Goal: Information Seeking & Learning: Check status

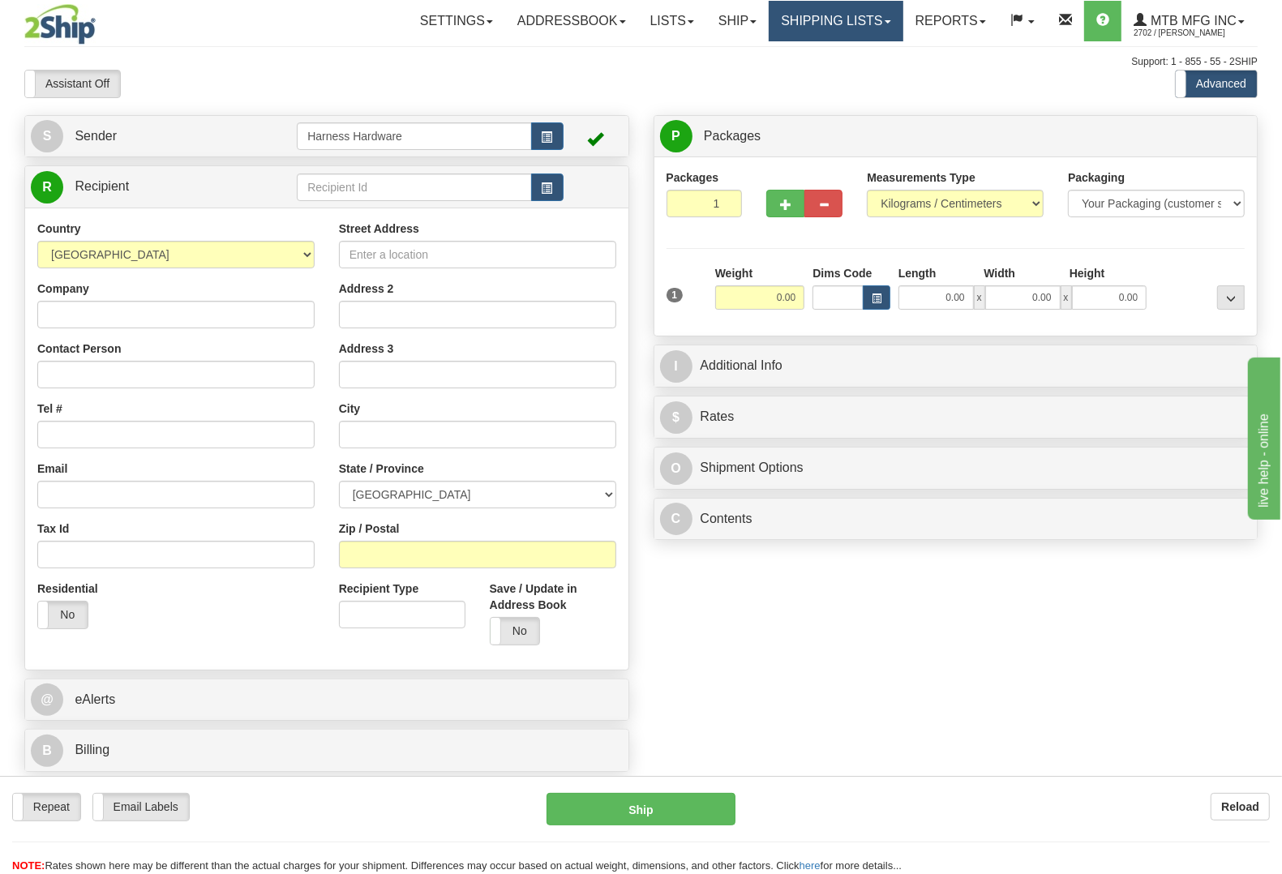
click at [864, 21] on link "Shipping lists" at bounding box center [836, 21] width 134 height 41
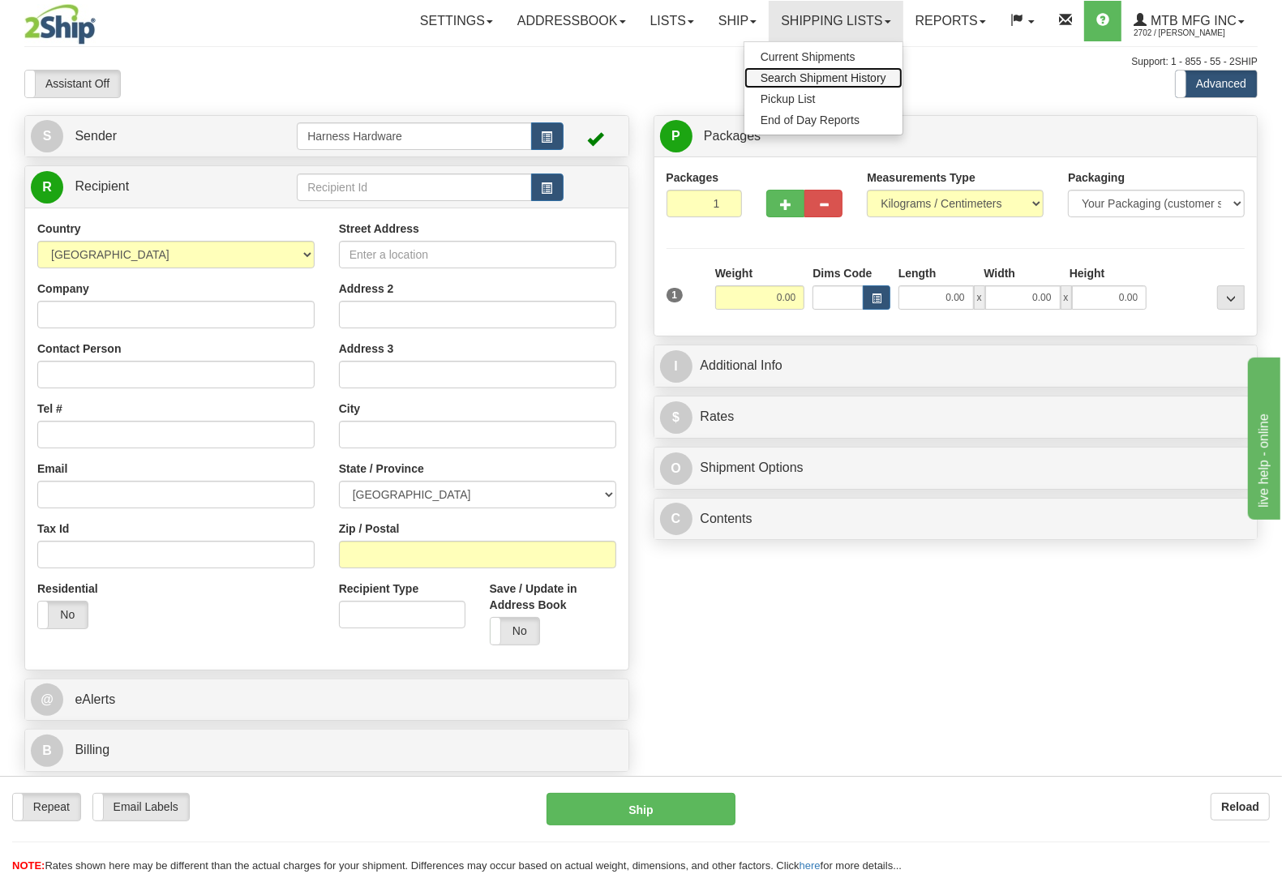
click at [865, 77] on span "Search Shipment History" at bounding box center [824, 77] width 126 height 13
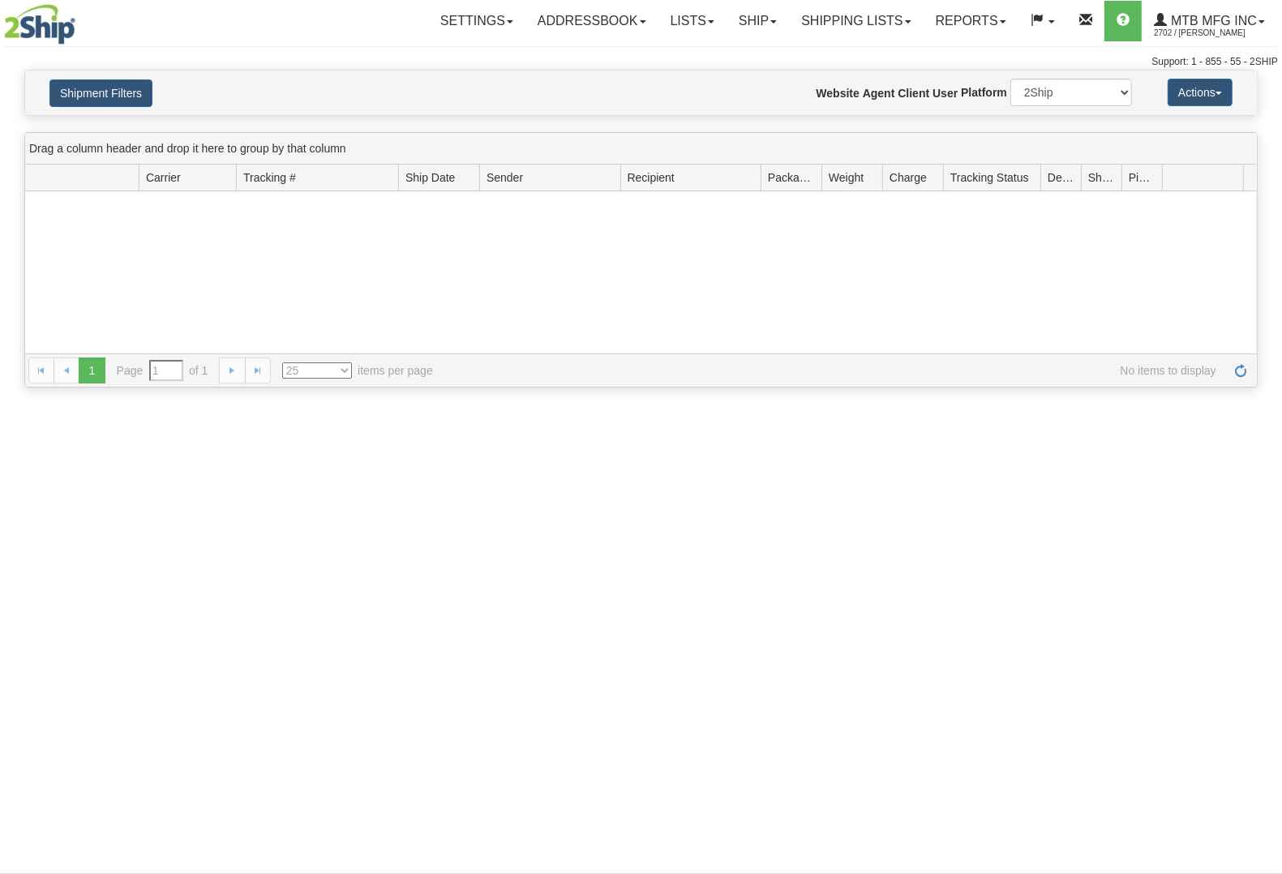
type input "From [DATE] To [DATE]"
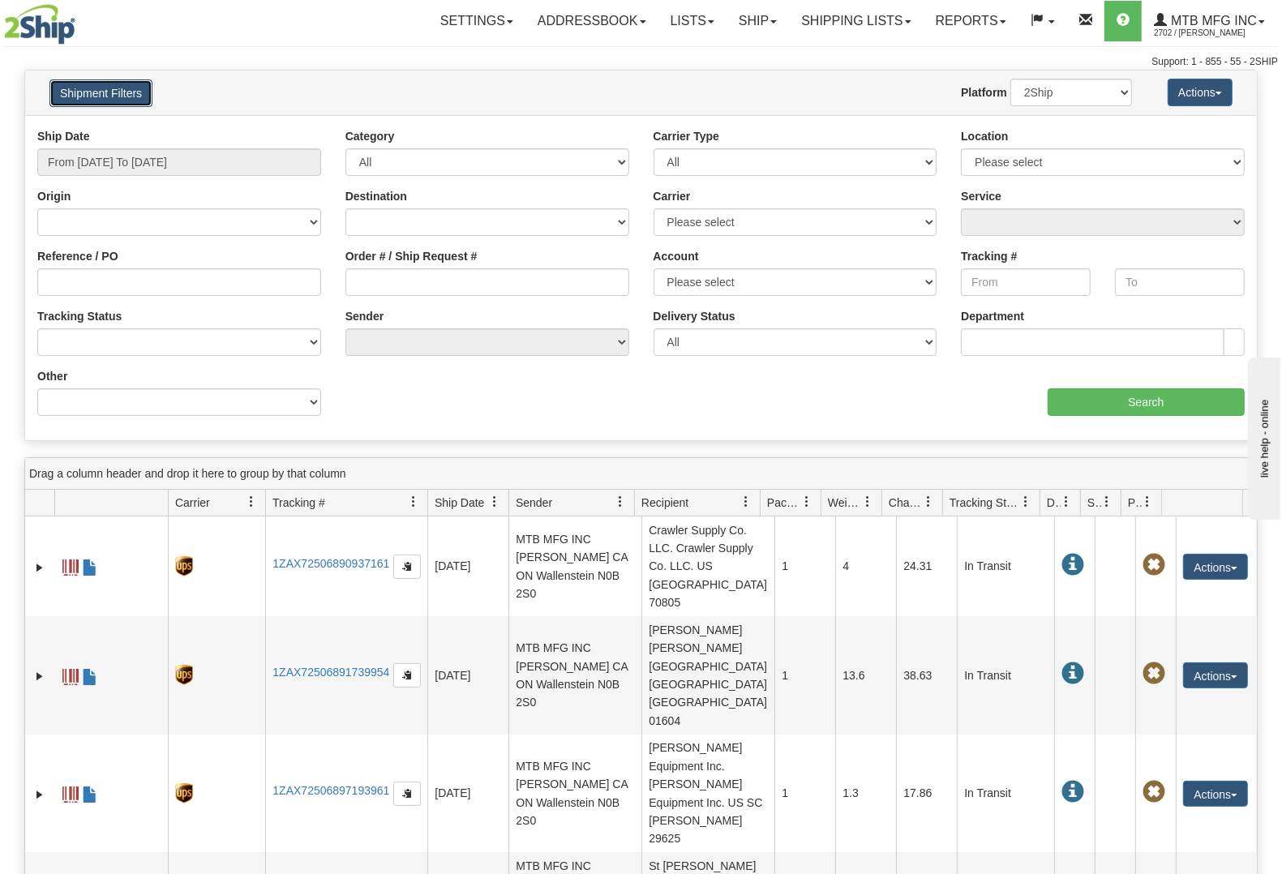
click at [65, 83] on button "Shipment Filters" at bounding box center [100, 93] width 103 height 28
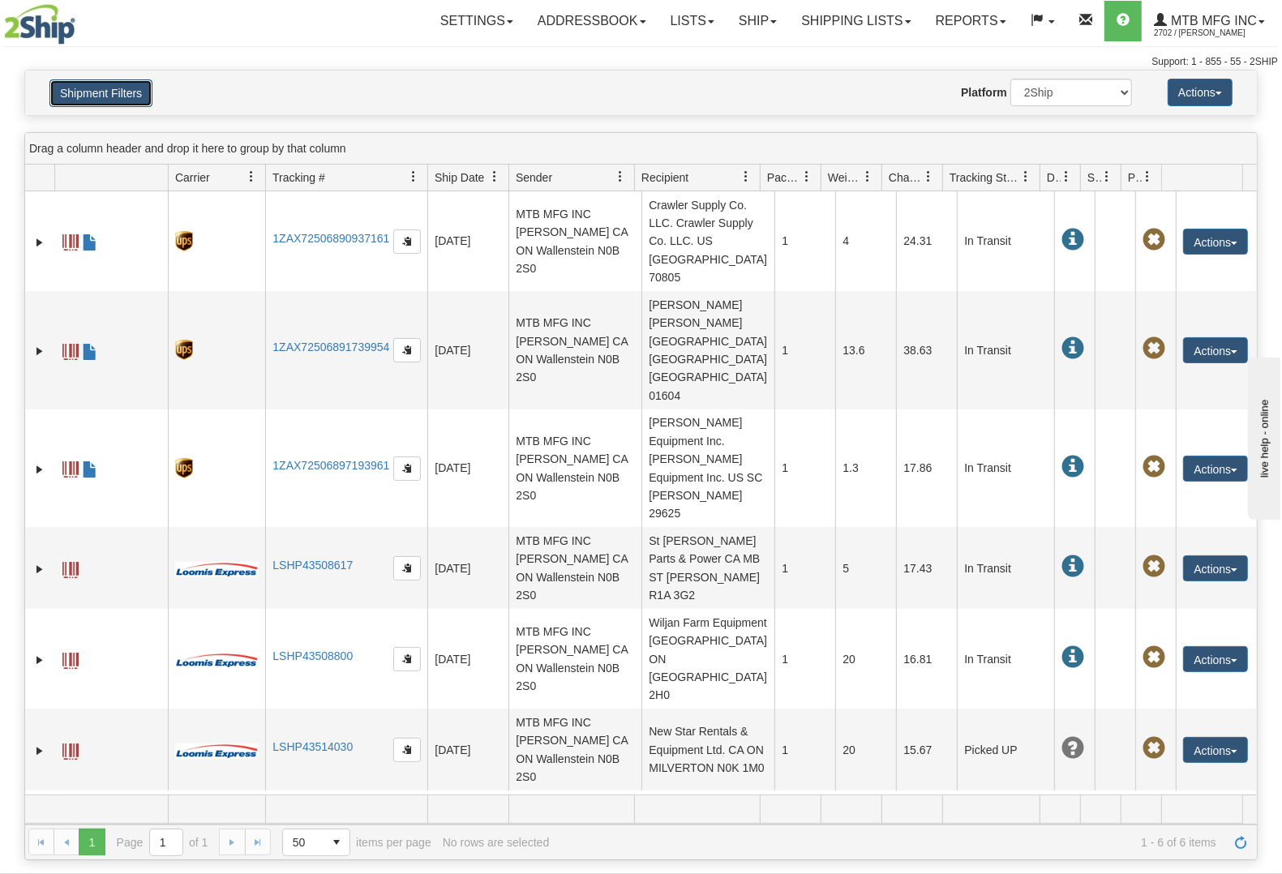
click at [65, 83] on button "Shipment Filters" at bounding box center [100, 93] width 103 height 28
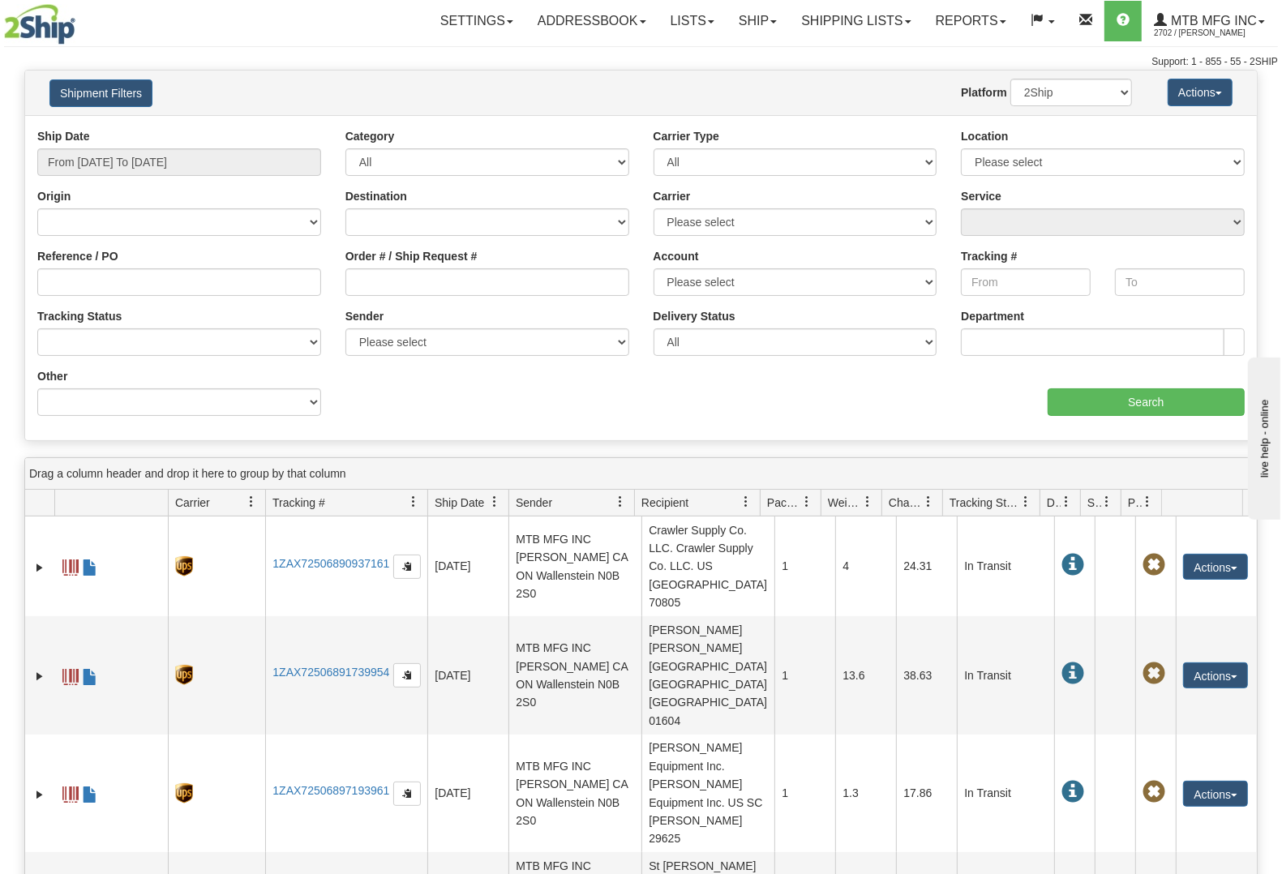
drag, startPoint x: 127, startPoint y: 146, endPoint x: 135, endPoint y: 156, distance: 13.2
click at [127, 147] on div "Ship Date From [DATE] To [DATE]" at bounding box center [179, 152] width 284 height 48
click at [138, 158] on input "From [DATE] To [DATE]" at bounding box center [179, 162] width 284 height 28
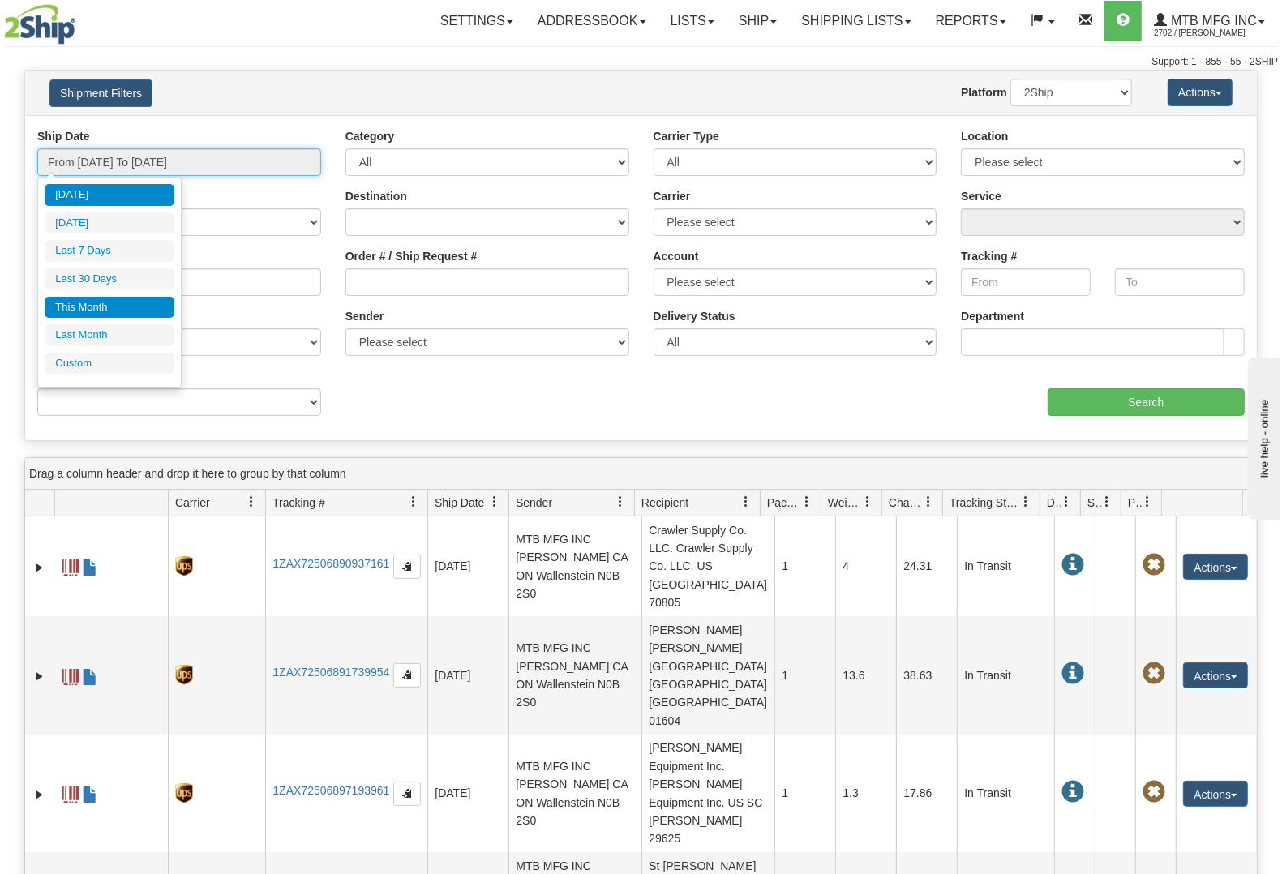
type input "[DATE]"
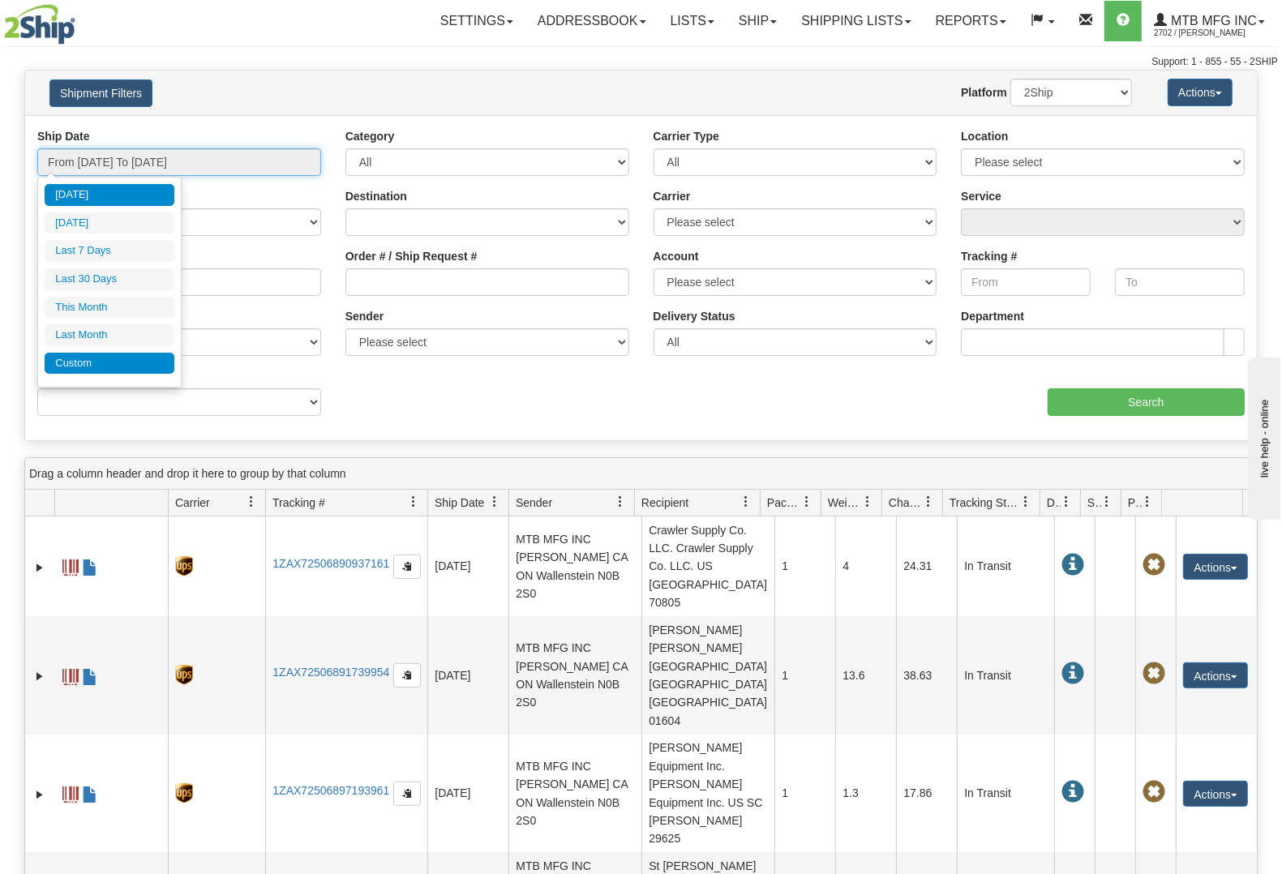
type input "[DATE]"
click at [118, 366] on li "Custom" at bounding box center [110, 364] width 130 height 22
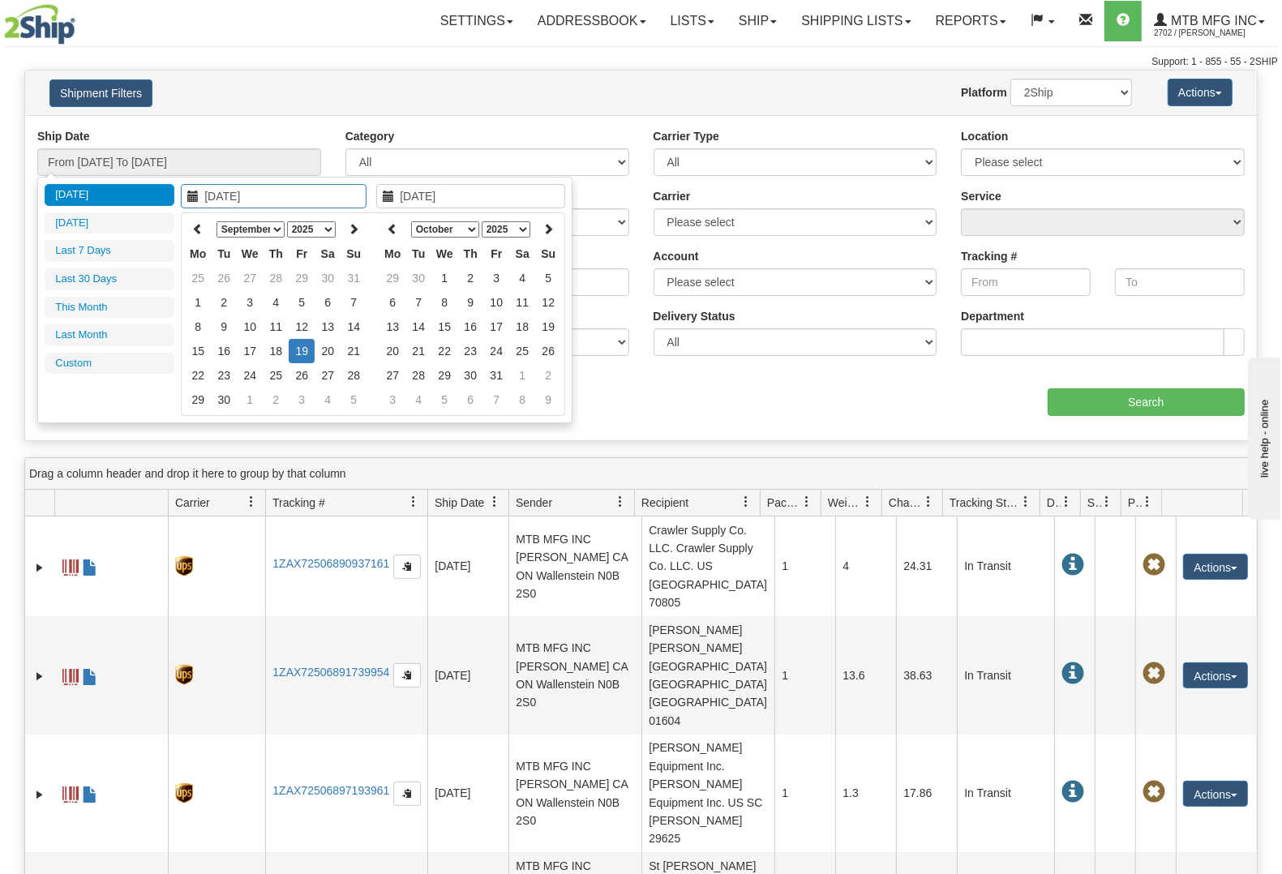
click at [259, 234] on select "January February March April May June July August September October November De…" at bounding box center [251, 229] width 68 height 16
type input "[DATE]"
click at [304, 276] on td "1" at bounding box center [302, 278] width 26 height 24
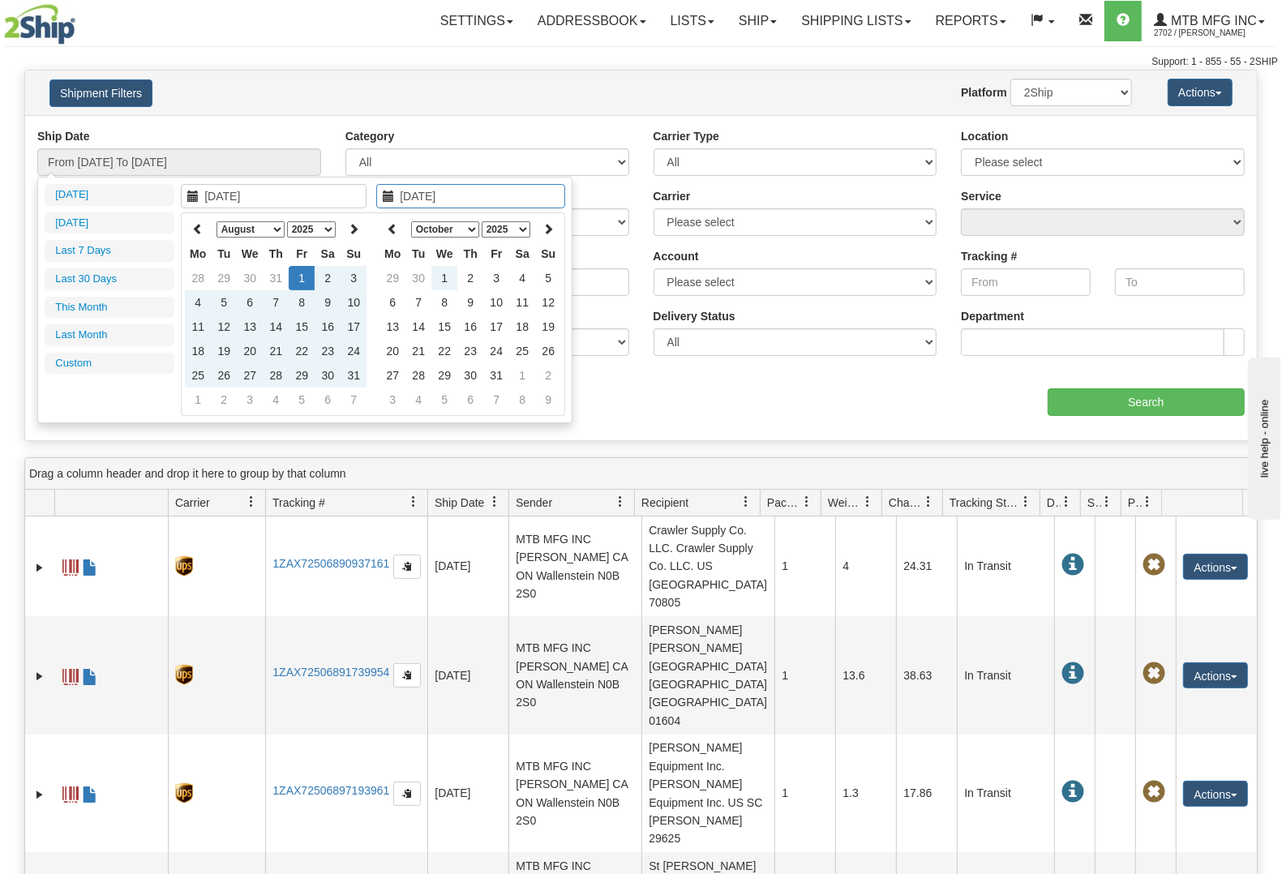
click at [473, 234] on select "January February March April May June July August September October November De…" at bounding box center [445, 229] width 68 height 16
type input "[DATE]"
click at [501, 350] on td "19" at bounding box center [496, 351] width 26 height 24
type input "From [DATE] To [DATE]"
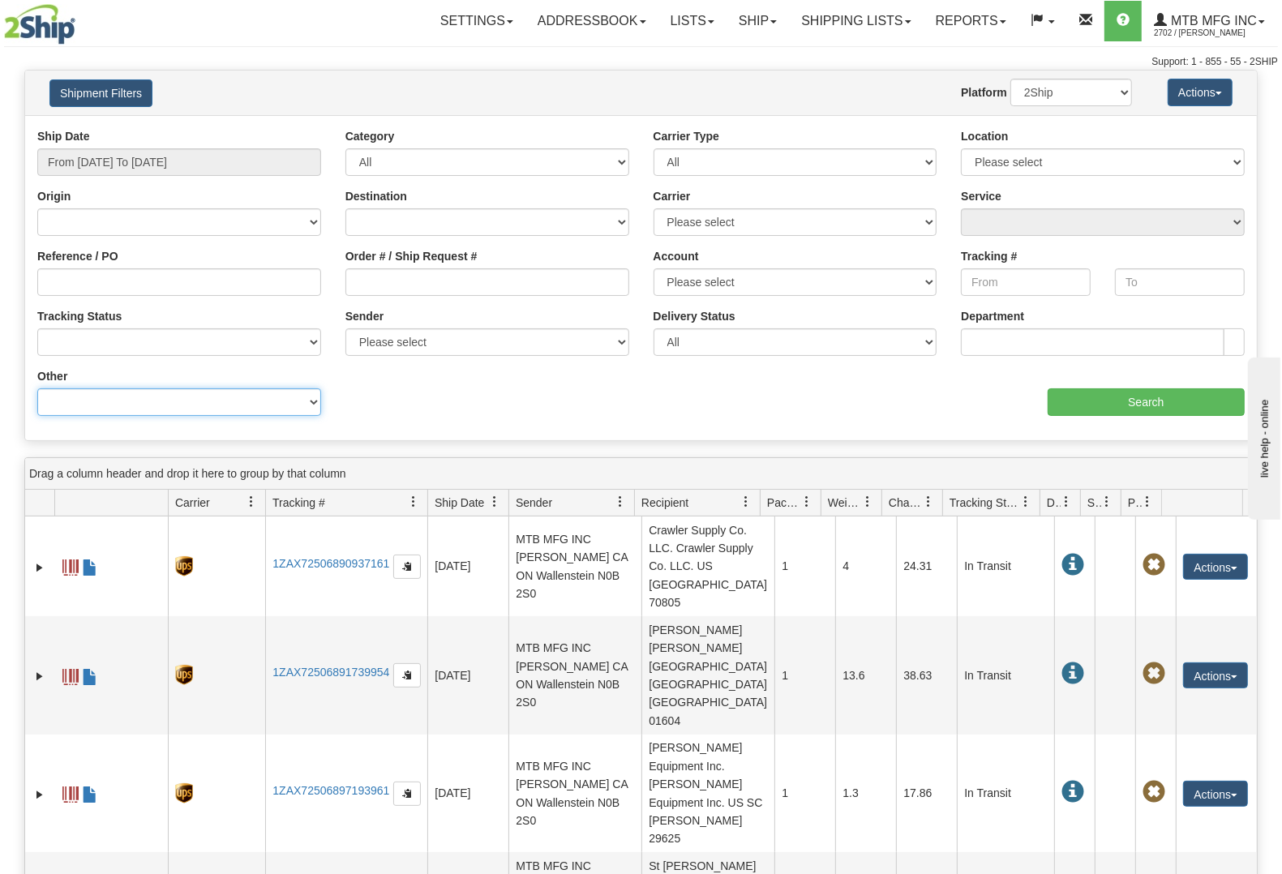
click at [167, 402] on select "Billing Account # Billing Type BOL # (LTL) Commodity Or Documents Consolidation…" at bounding box center [179, 402] width 284 height 28
click at [389, 349] on select "Please select MTB MFG INC, [PERSON_NAME] , (CA) MTB Mfg Inc., , ([GEOGRAPHIC_DA…" at bounding box center [487, 342] width 284 height 28
click at [209, 410] on select "Billing Account # Billing Type BOL # (LTL) Commodity Or Documents Consolidation…" at bounding box center [179, 402] width 284 height 28
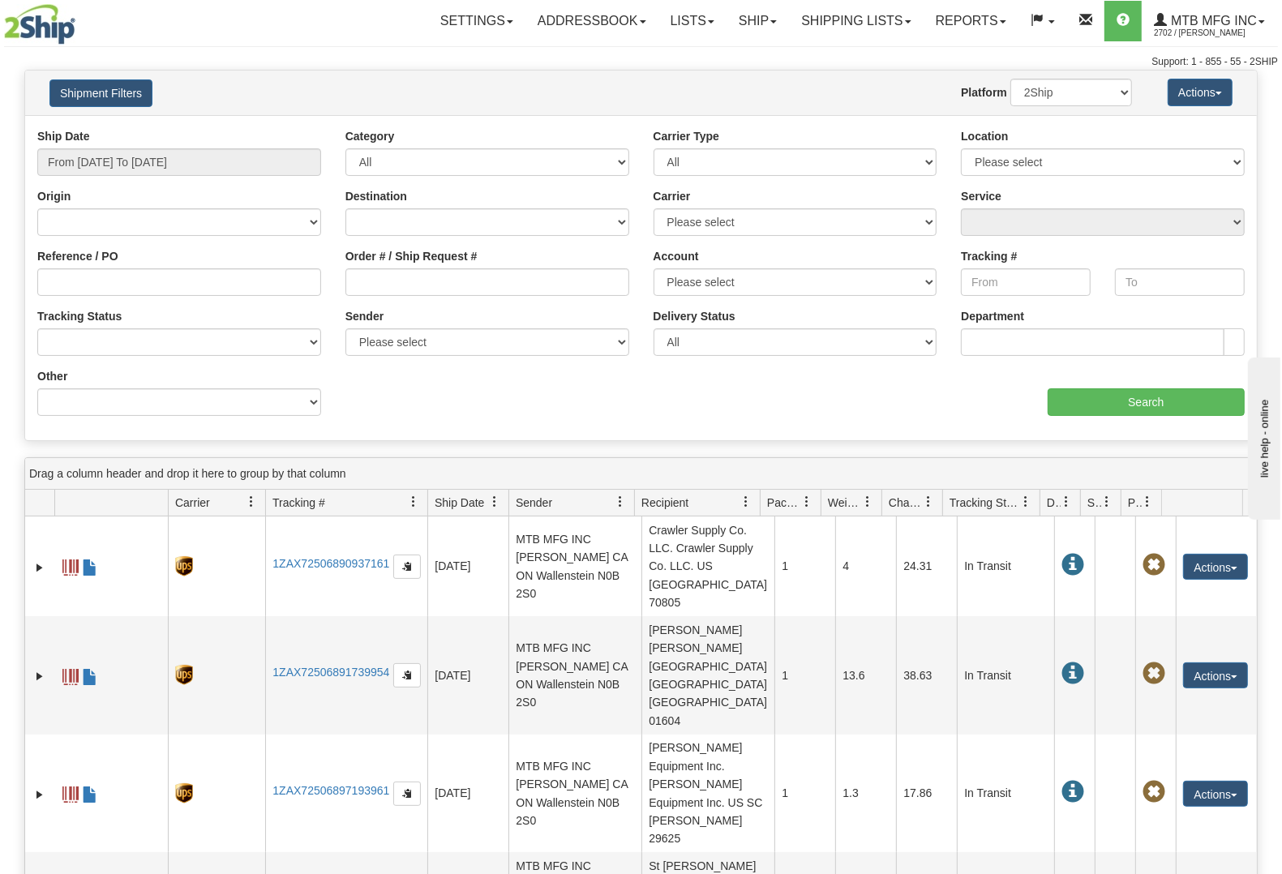
drag, startPoint x: 414, startPoint y: 374, endPoint x: 401, endPoint y: 382, distance: 15.3
click at [410, 378] on div "Value" at bounding box center [487, 374] width 308 height 12
click at [1088, 406] on input "Search" at bounding box center [1146, 402] width 197 height 28
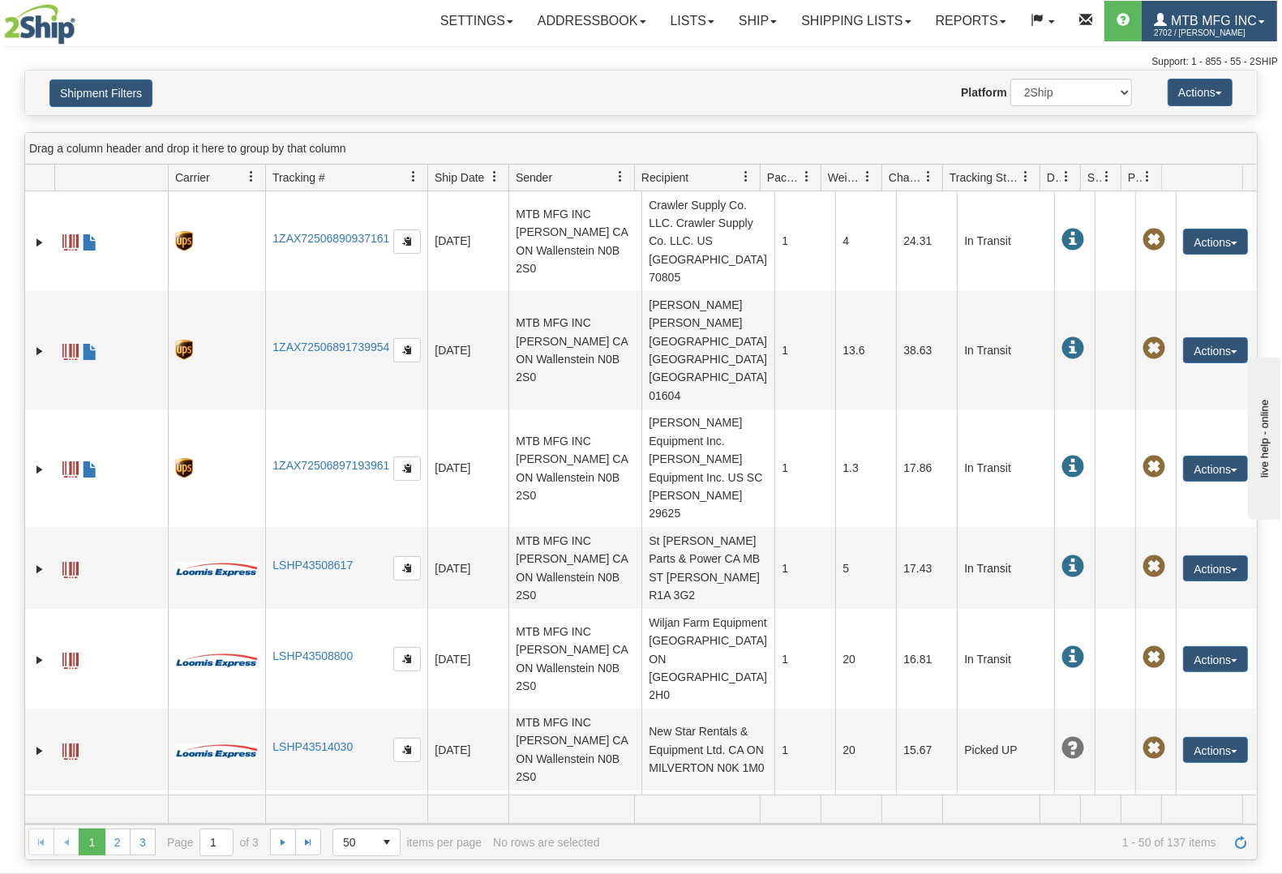
click at [1225, 18] on span "MTB MFG INC" at bounding box center [1212, 21] width 90 height 14
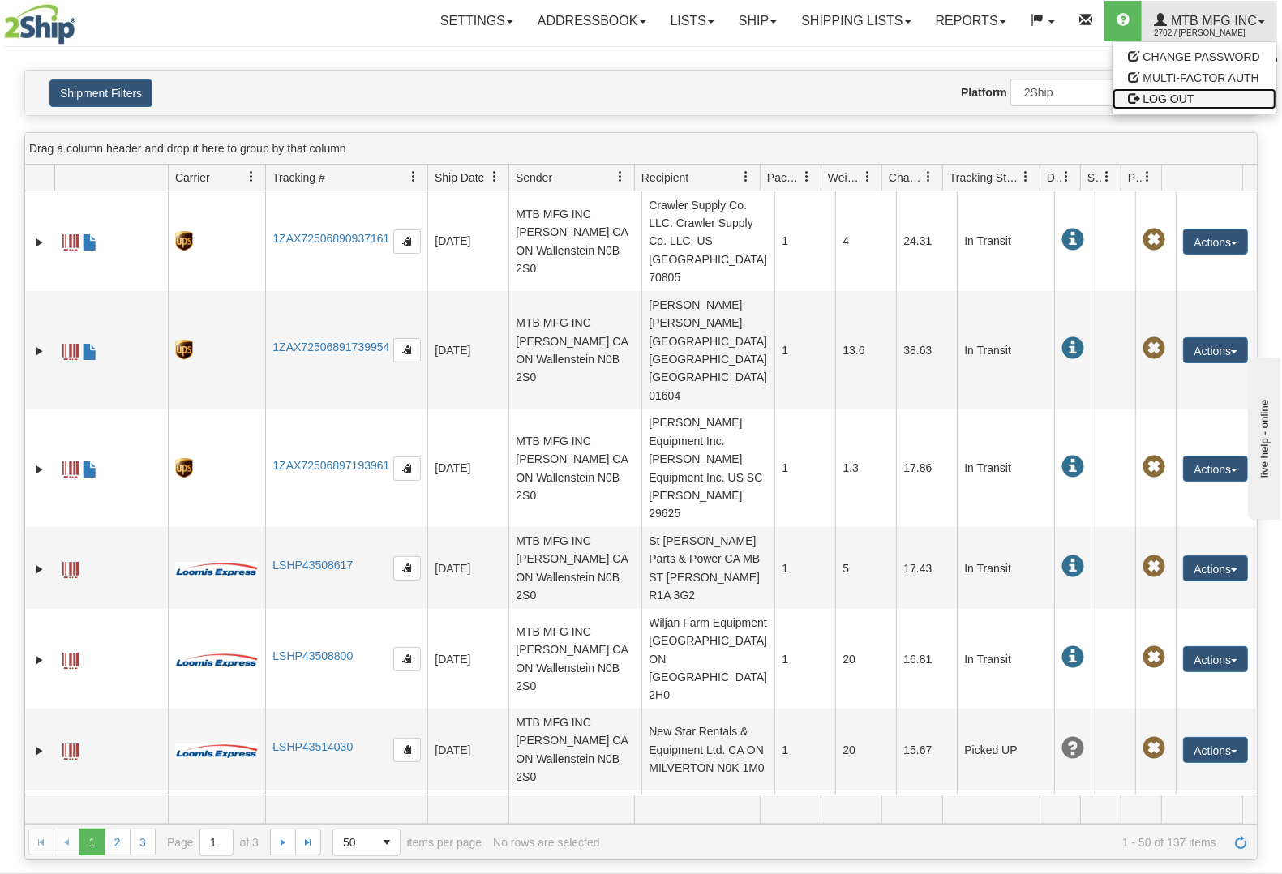
click at [1169, 98] on span "LOG OUT" at bounding box center [1168, 98] width 51 height 13
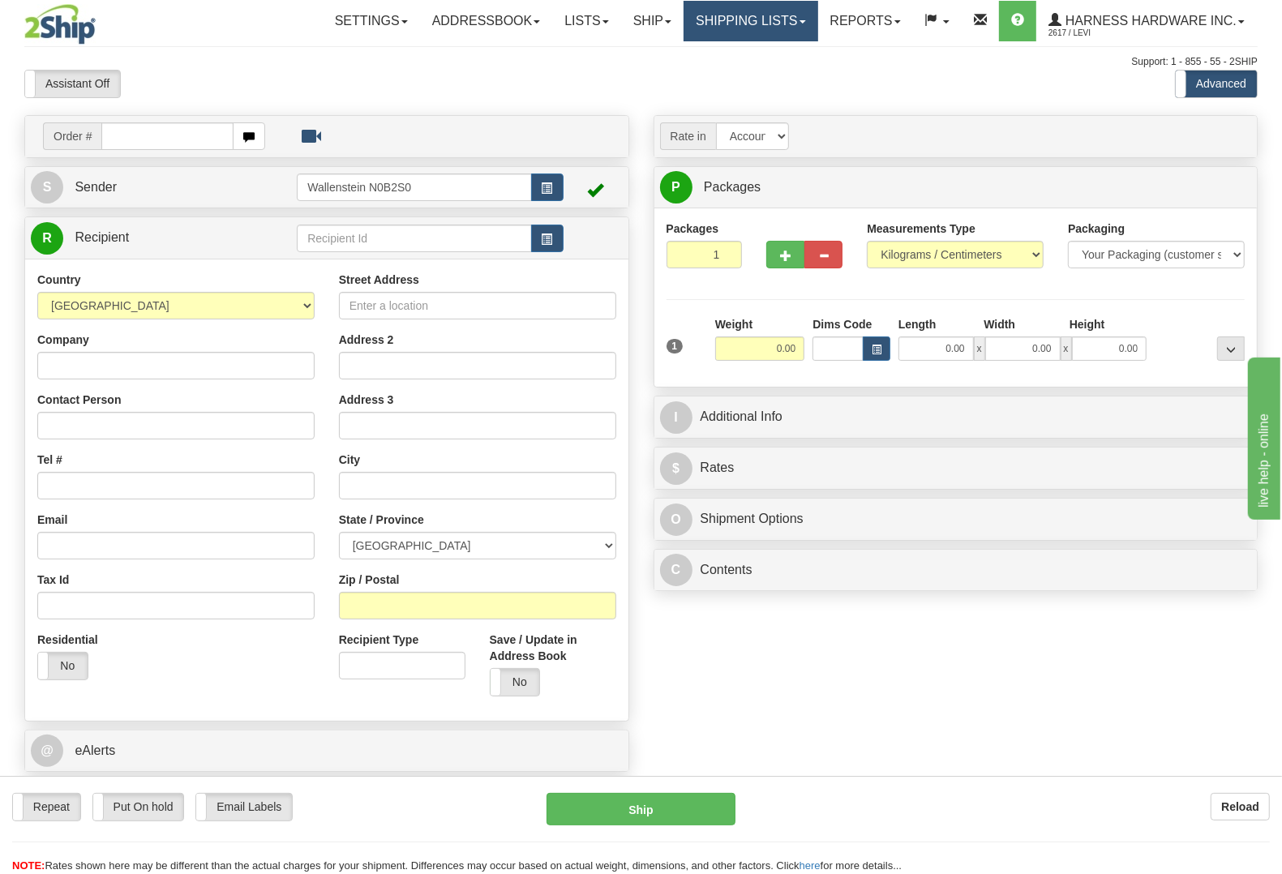
click at [753, 36] on link "Shipping lists" at bounding box center [751, 21] width 134 height 41
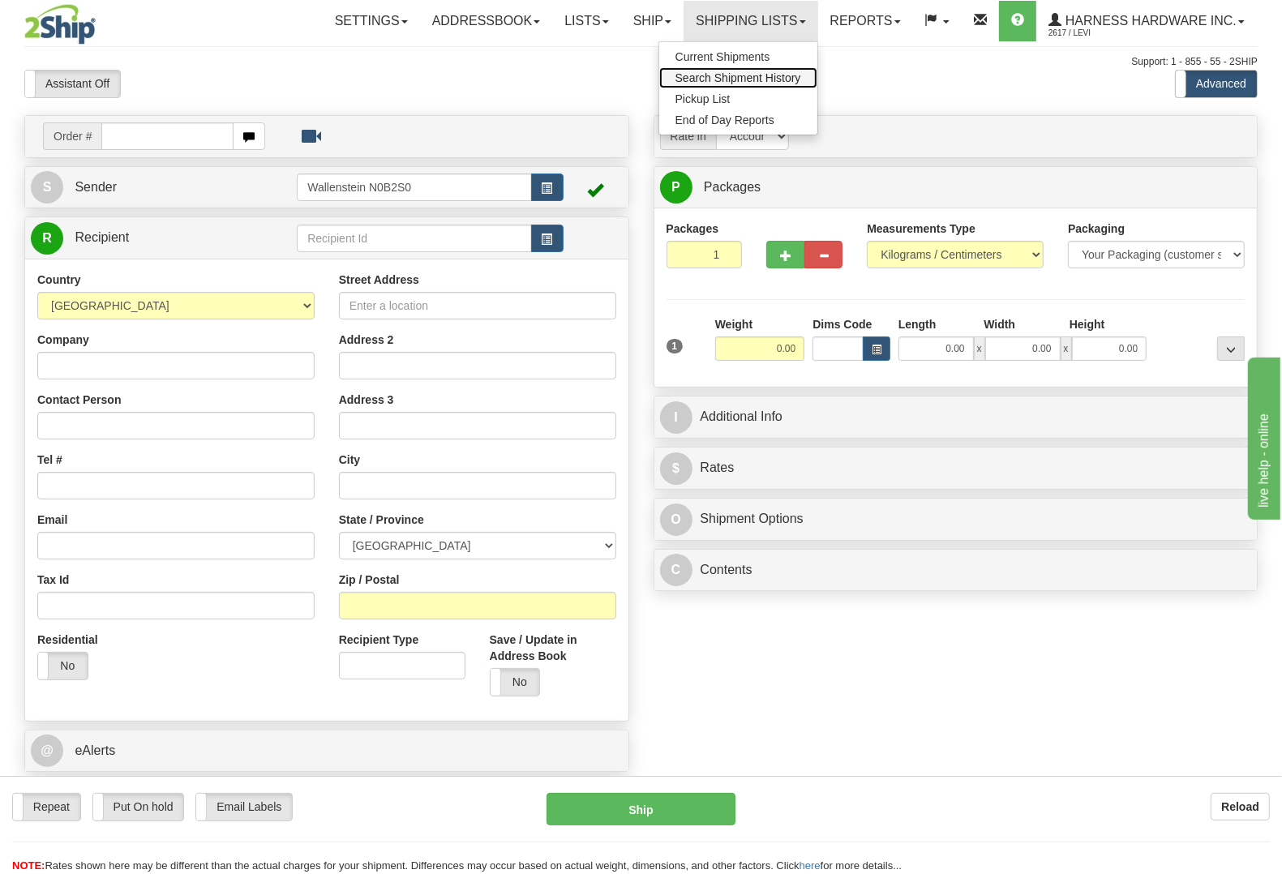
click at [760, 84] on span "Search Shipment History" at bounding box center [738, 77] width 126 height 13
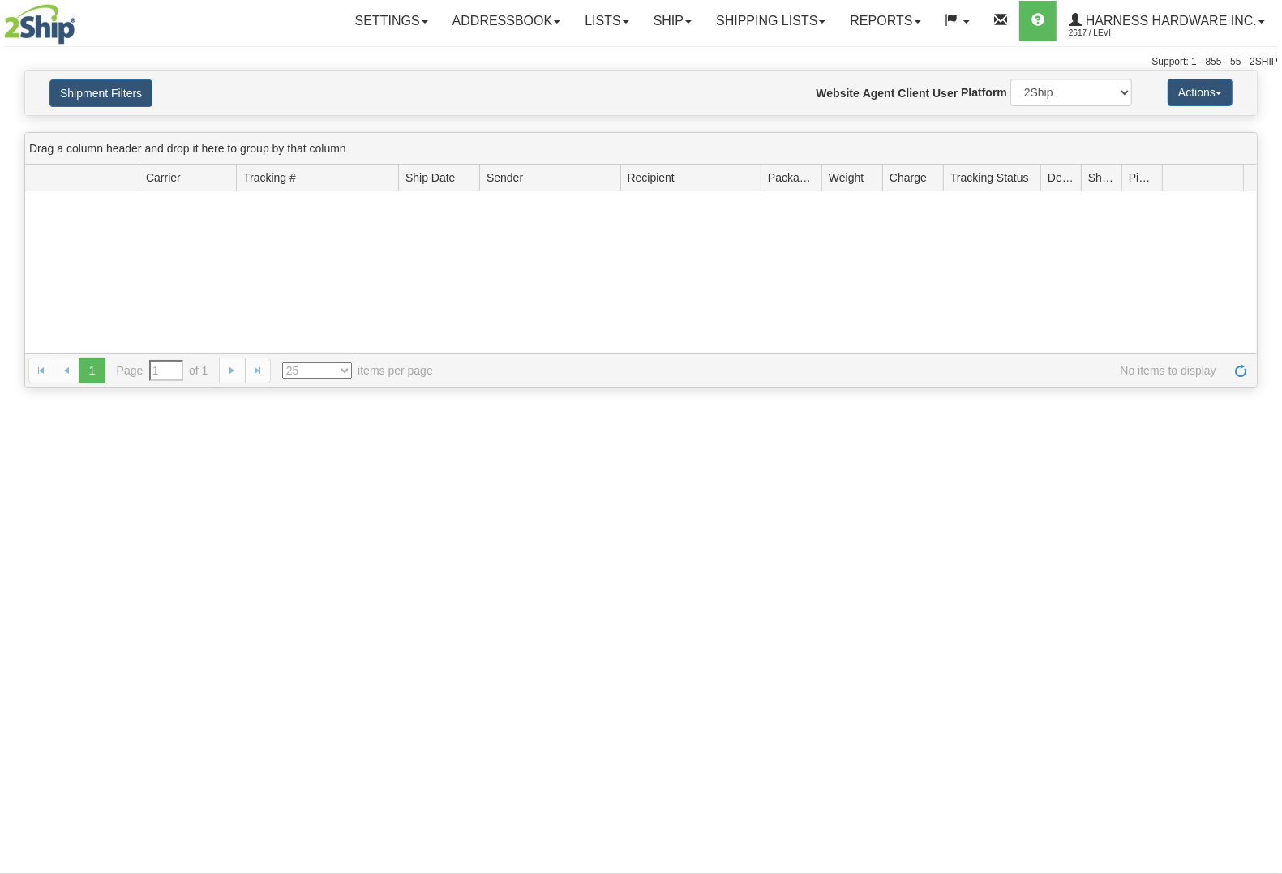
type input "From [DATE] To [DATE]"
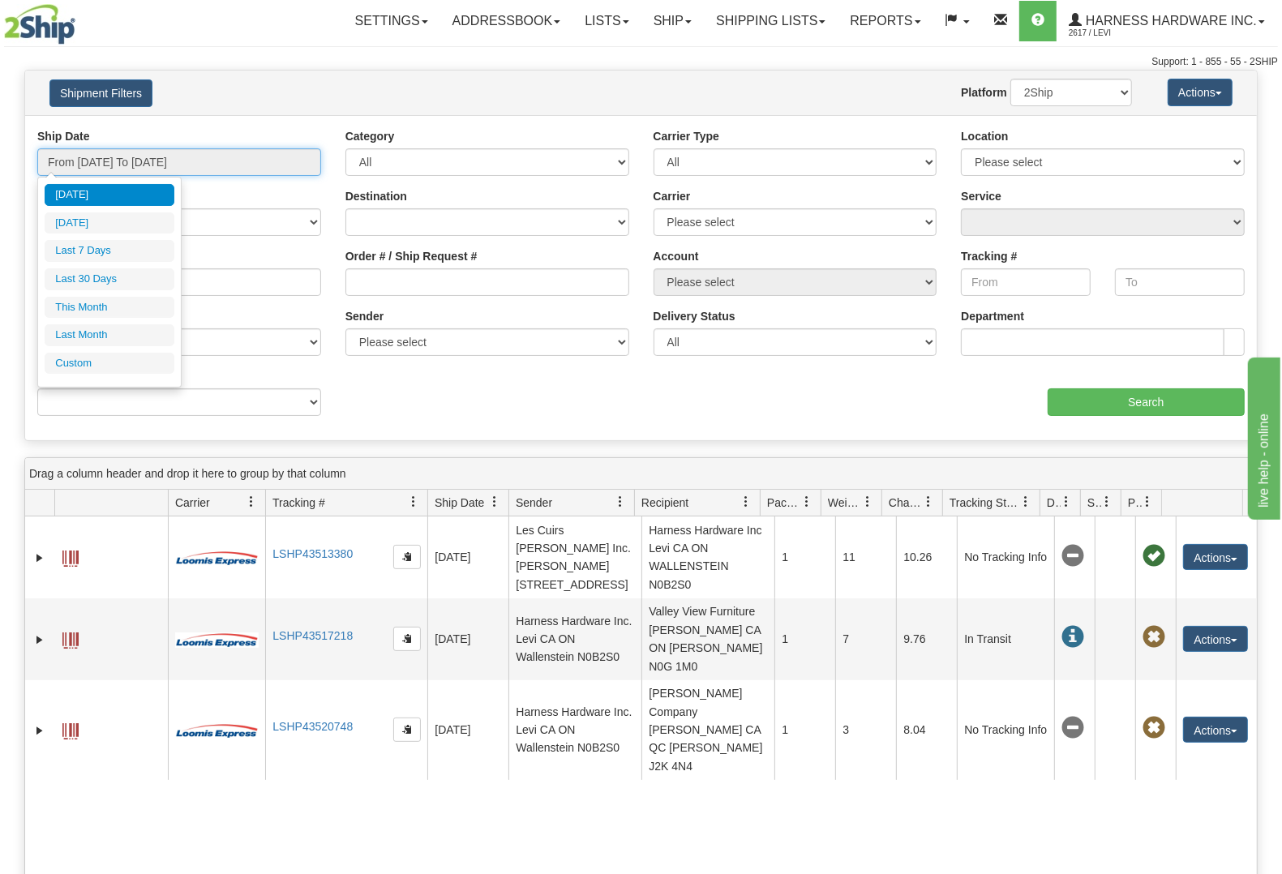
drag, startPoint x: 148, startPoint y: 158, endPoint x: 136, endPoint y: 175, distance: 20.9
click at [148, 159] on input "From [DATE] To [DATE]" at bounding box center [179, 162] width 284 height 28
